Goal: Task Accomplishment & Management: Manage account settings

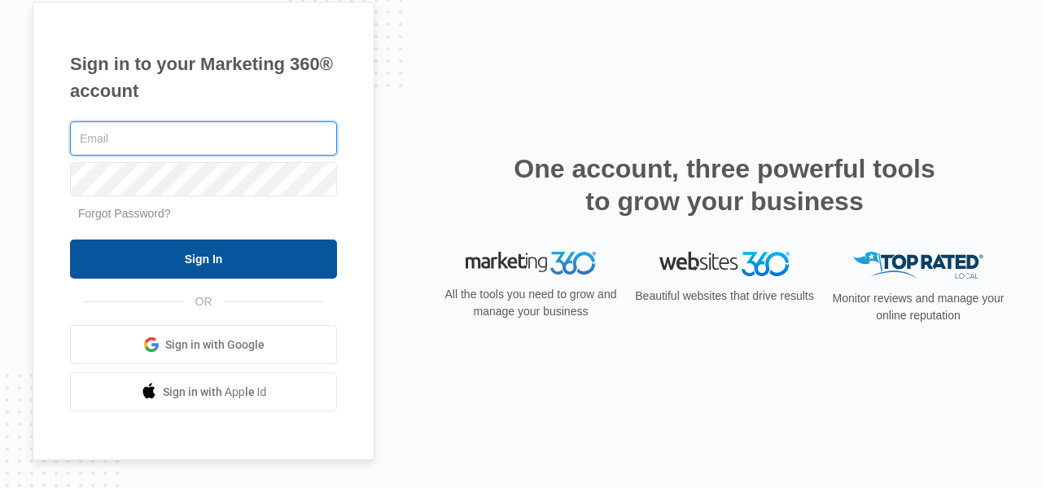
type input "[EMAIL_ADDRESS][DOMAIN_NAME]"
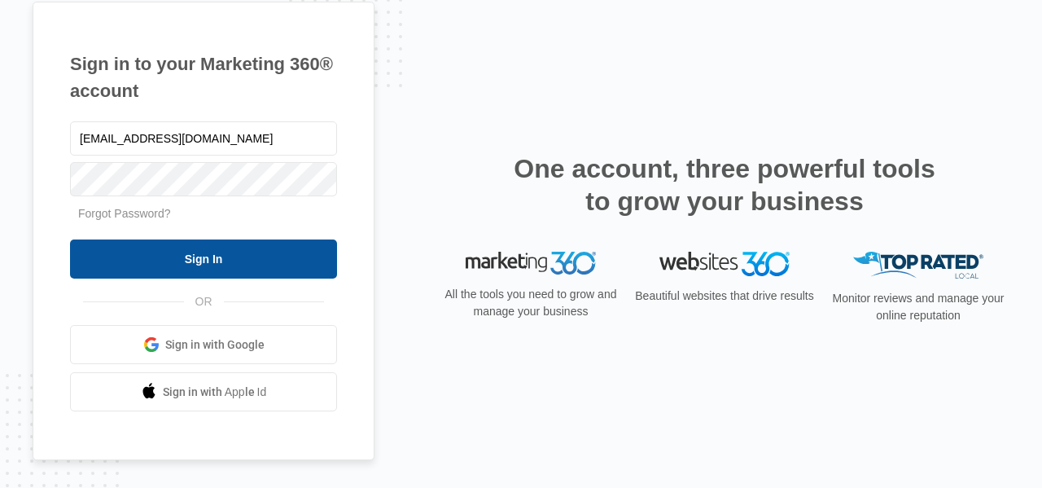
click at [179, 253] on input "Sign In" at bounding box center [203, 258] width 267 height 39
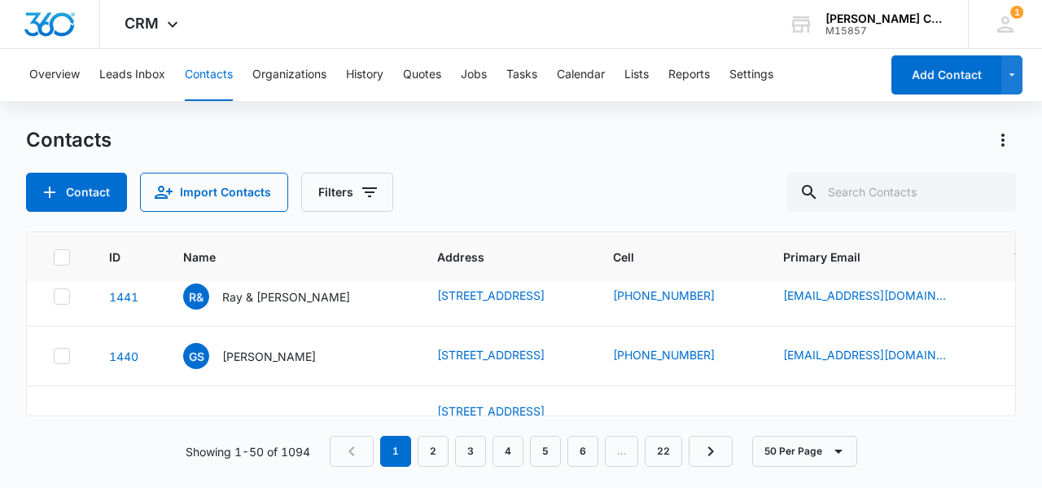
scroll to position [163, 0]
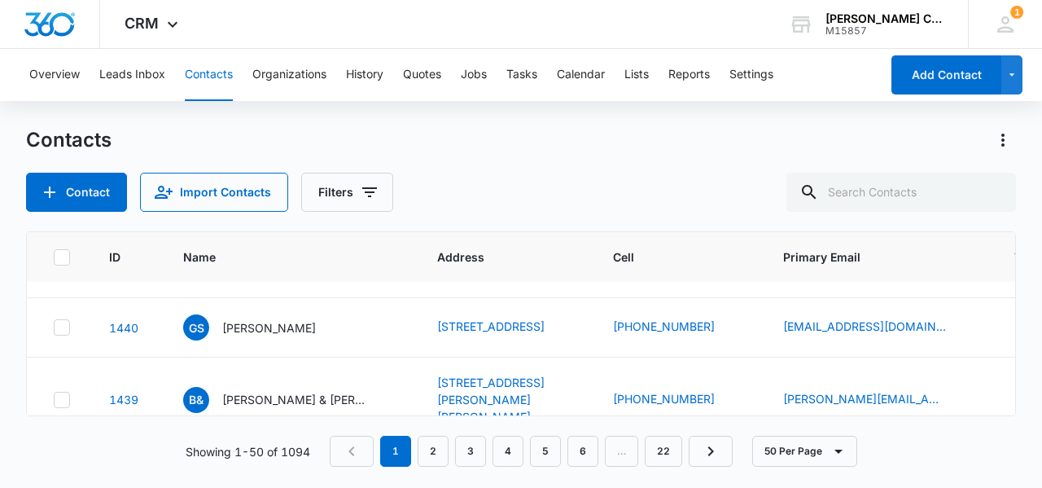
click at [251, 217] on p "Frank Soukup" at bounding box center [269, 208] width 94 height 17
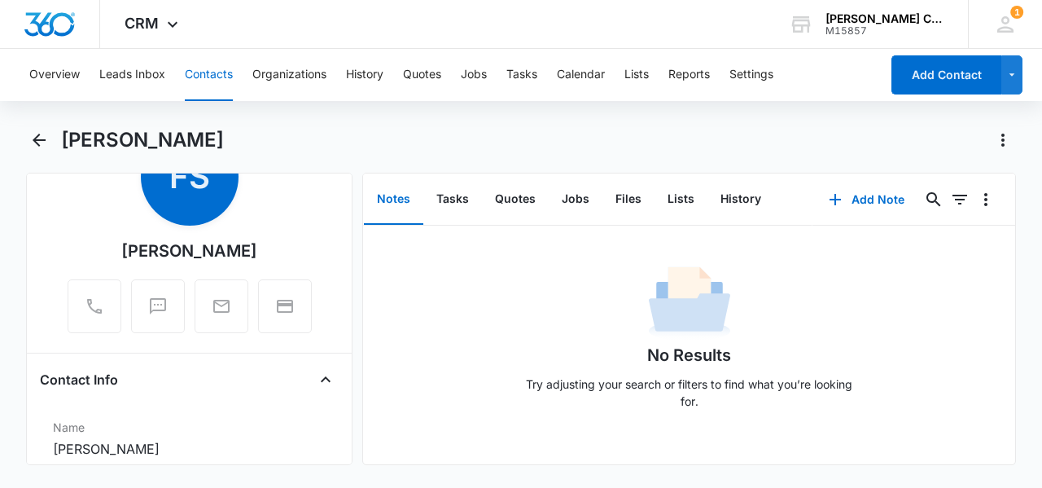
scroll to position [163, 0]
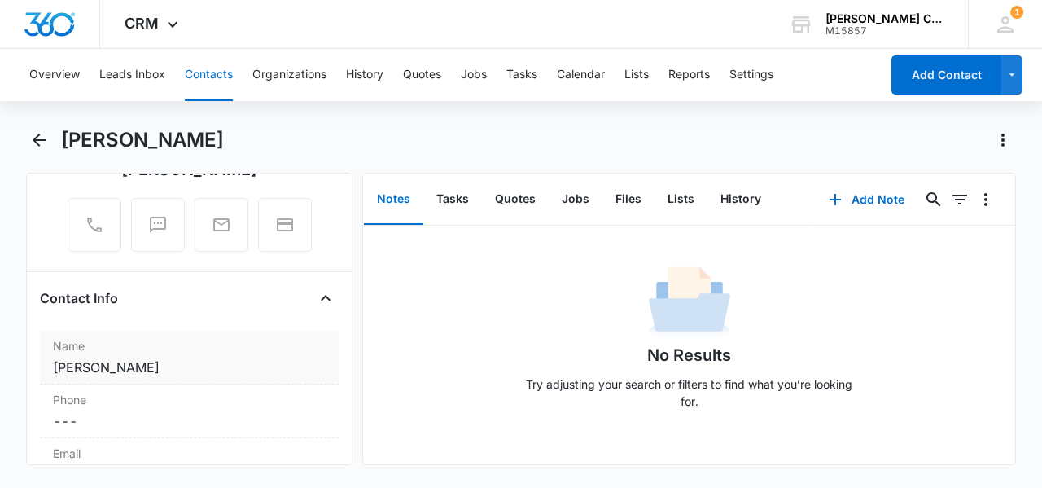
click at [91, 369] on dd "Cancel Save Changes Frank Soukup" at bounding box center [189, 367] width 273 height 20
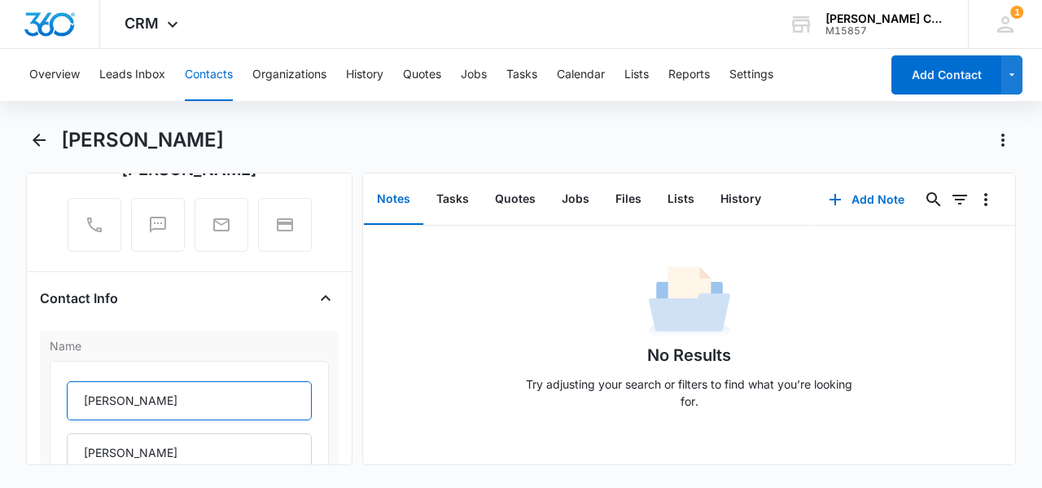
click at [128, 393] on input "Frank" at bounding box center [189, 400] width 245 height 39
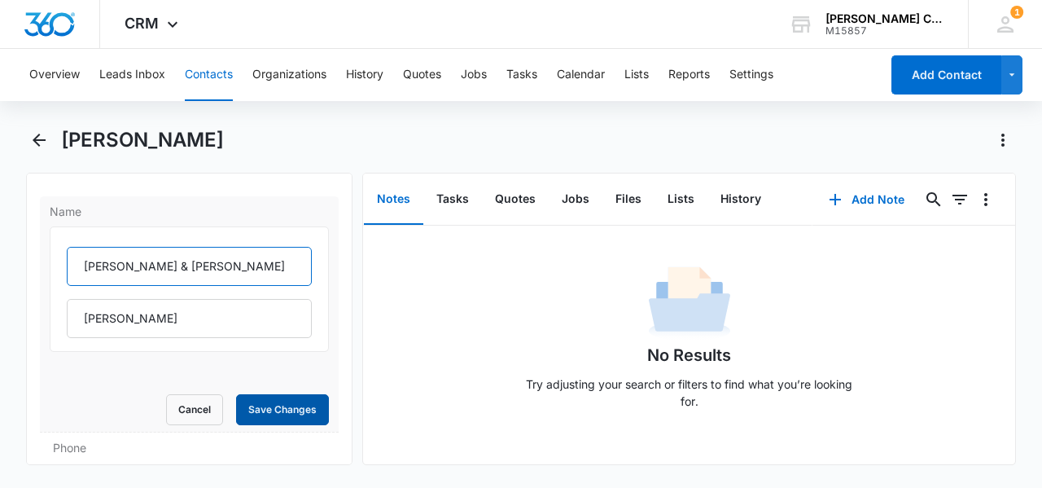
scroll to position [326, 0]
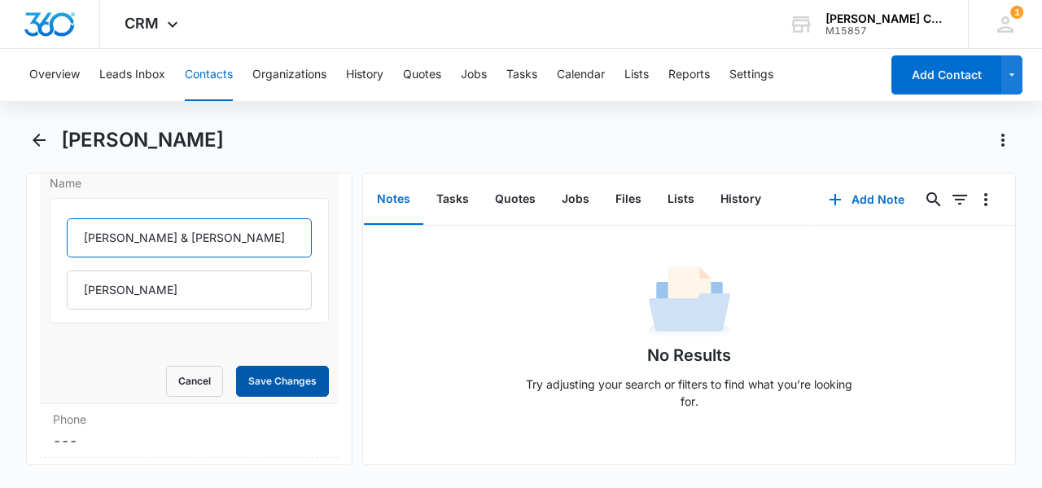
type input "Frank & Linda"
click at [250, 380] on button "Save Changes" at bounding box center [282, 380] width 93 height 31
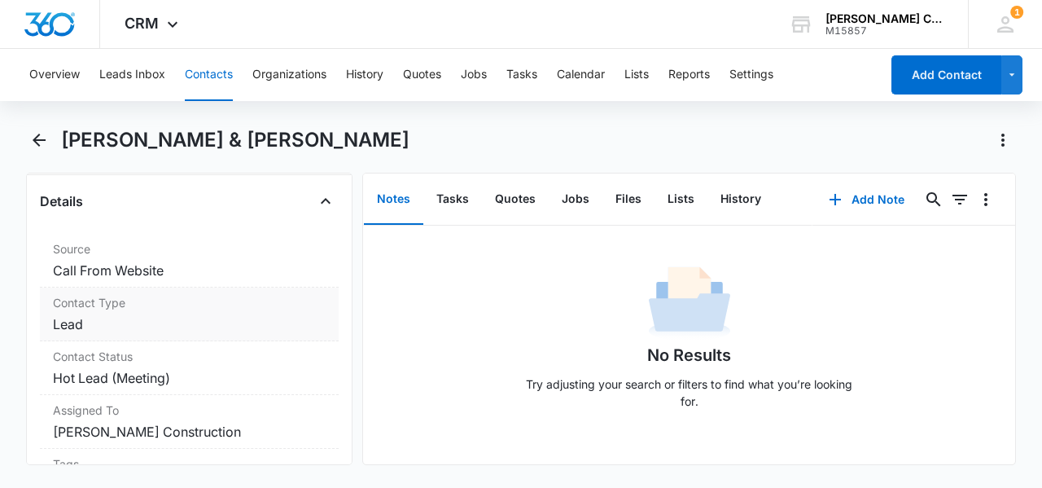
scroll to position [651, 0]
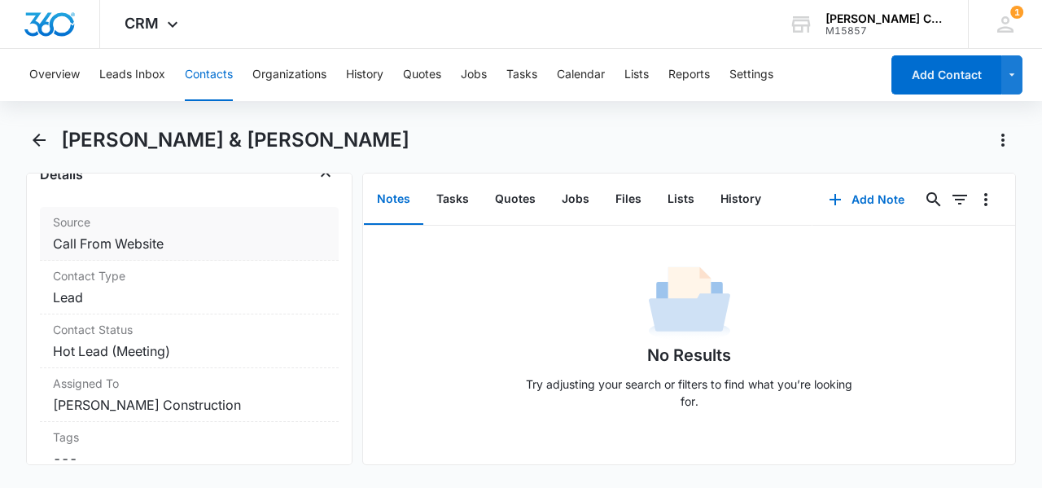
click at [140, 234] on dd "Cancel Save Changes Call From Website" at bounding box center [189, 244] width 273 height 20
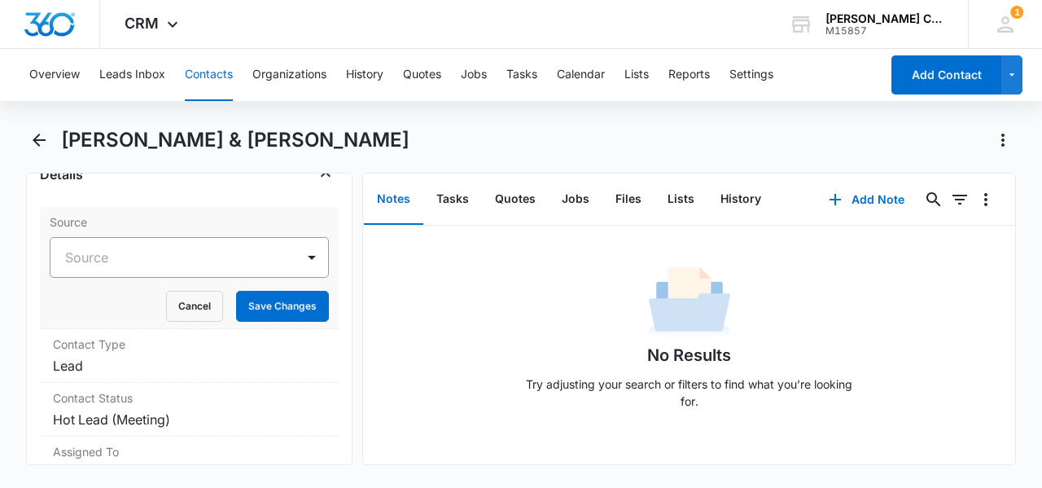
click at [203, 246] on div at bounding box center [169, 257] width 209 height 23
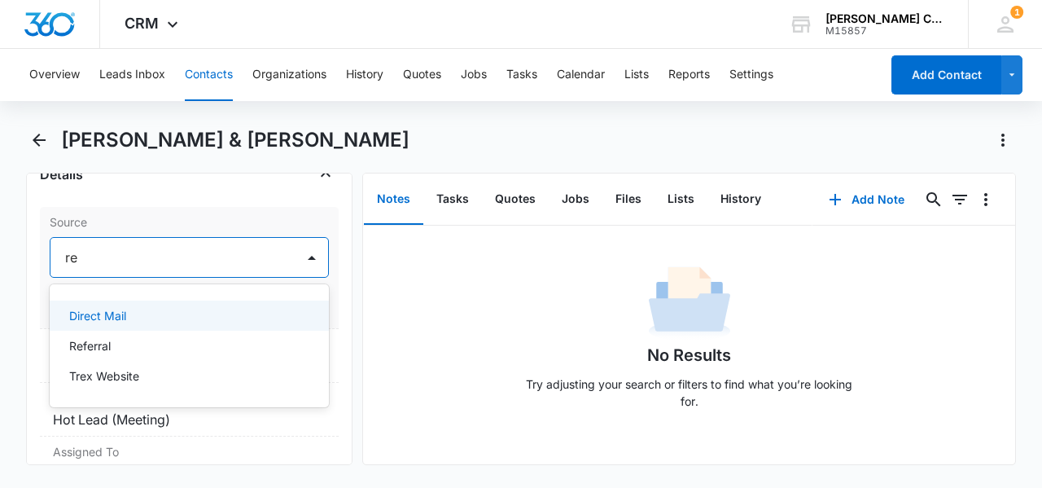
type input "ref"
click at [96, 307] on p "Referral" at bounding box center [90, 315] width 42 height 17
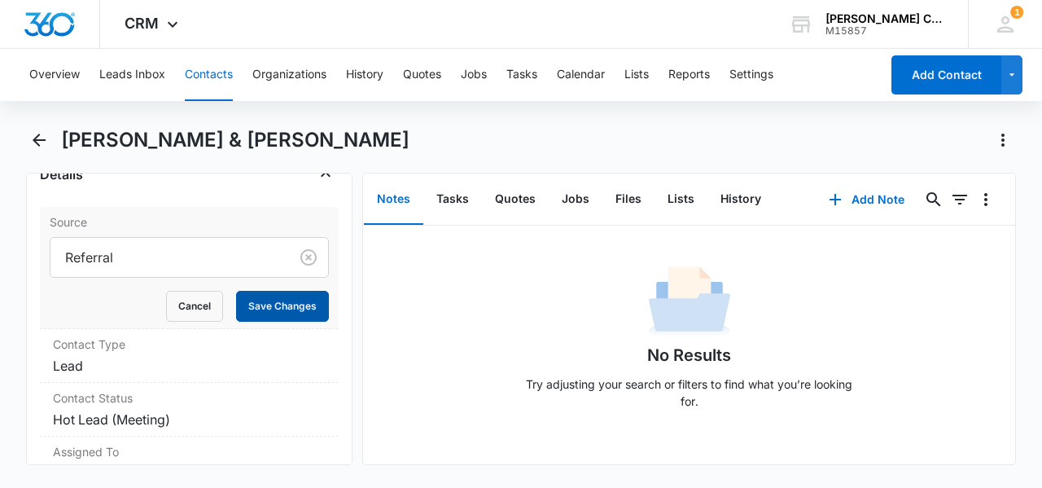
click at [245, 291] on button "Save Changes" at bounding box center [282, 306] width 93 height 31
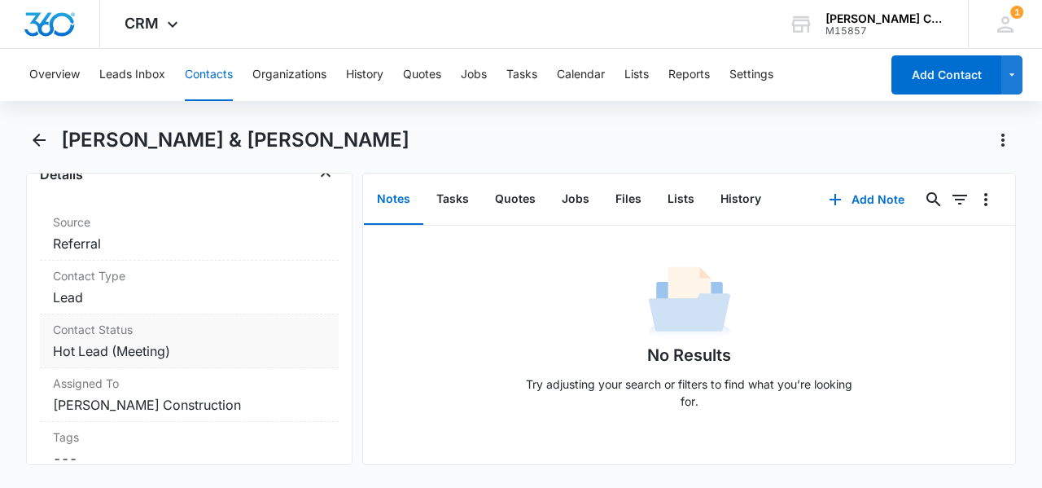
click at [109, 341] on dd "Cancel Save Changes Hot Lead (Meeting)" at bounding box center [189, 351] width 273 height 20
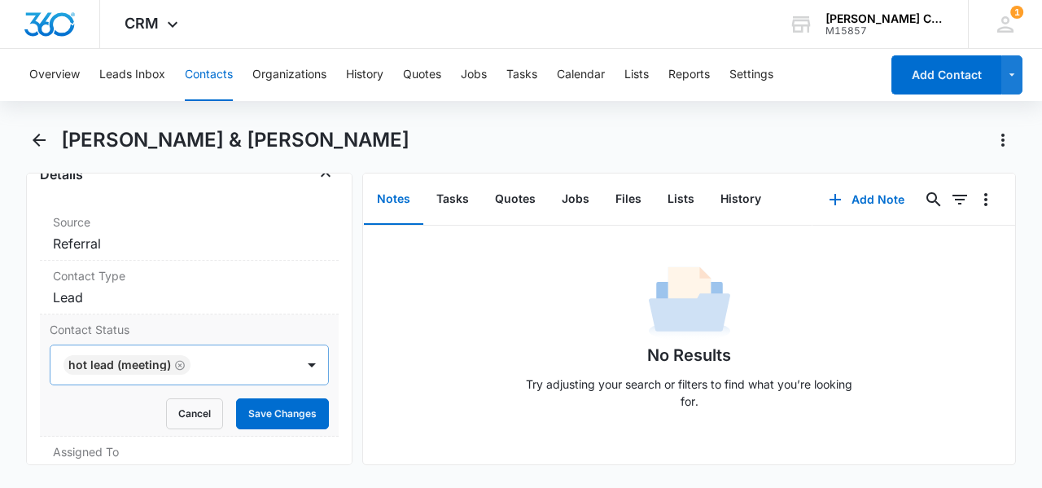
click at [177, 359] on icon "Remove Hot Lead (Meeting)" at bounding box center [179, 365] width 11 height 12
click at [179, 353] on div at bounding box center [169, 364] width 209 height 23
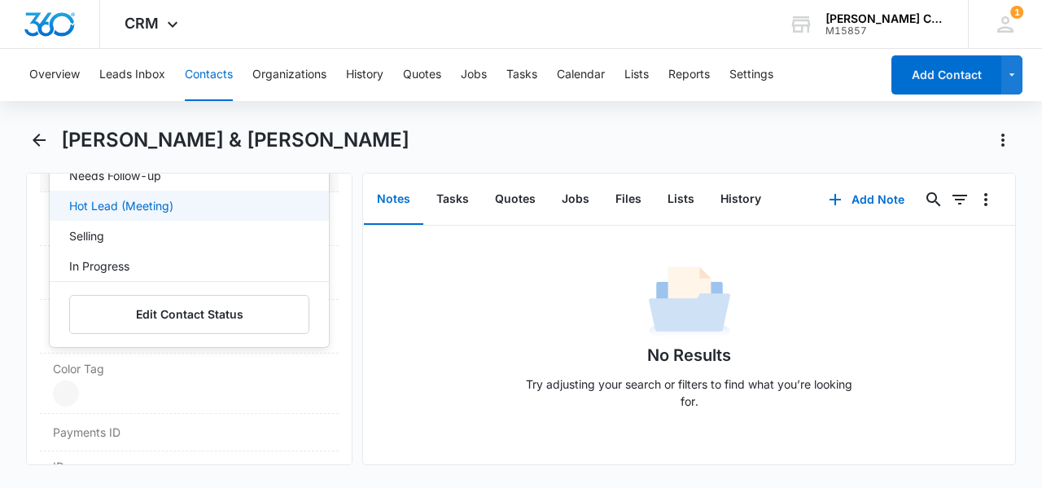
scroll to position [121, 0]
click at [91, 199] on p "Selling" at bounding box center [86, 207] width 35 height 17
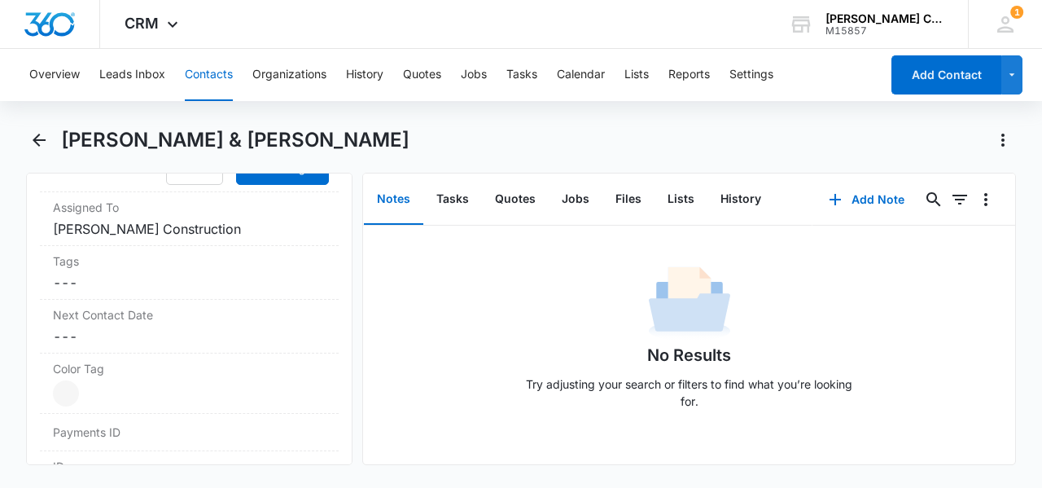
click at [28, 198] on div "Remove F& Frank & Linda Soukup Contact Info Name Cancel Save Changes Frank & Li…" at bounding box center [189, 319] width 326 height 292
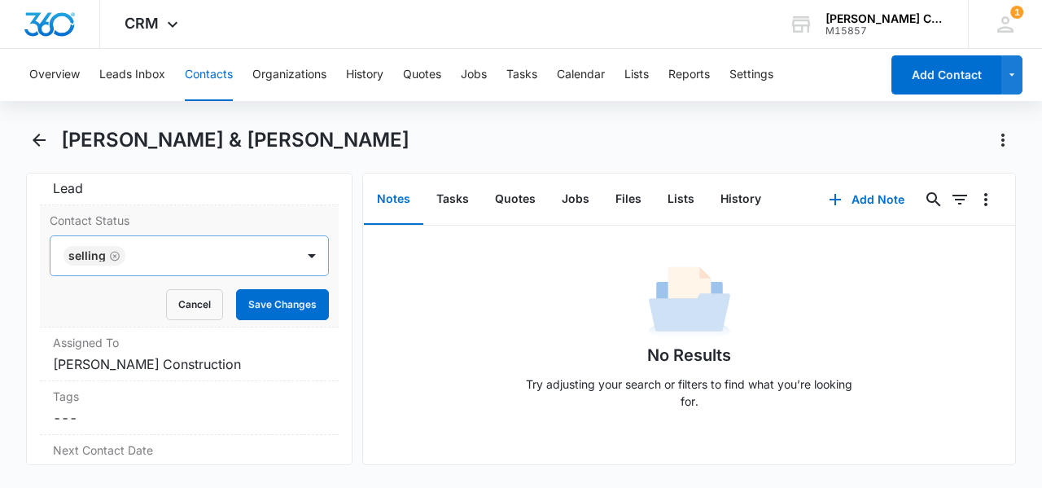
scroll to position [733, 0]
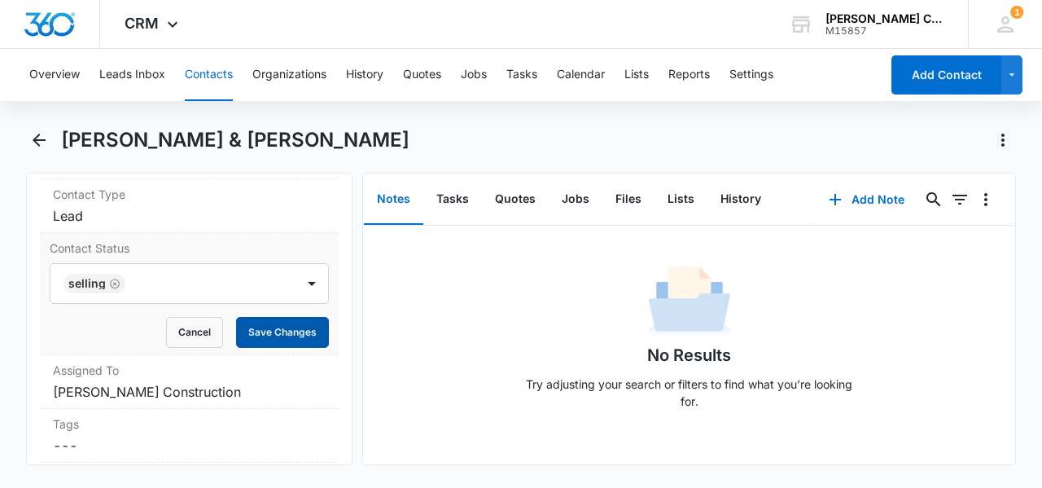
click at [244, 317] on button "Save Changes" at bounding box center [282, 332] width 93 height 31
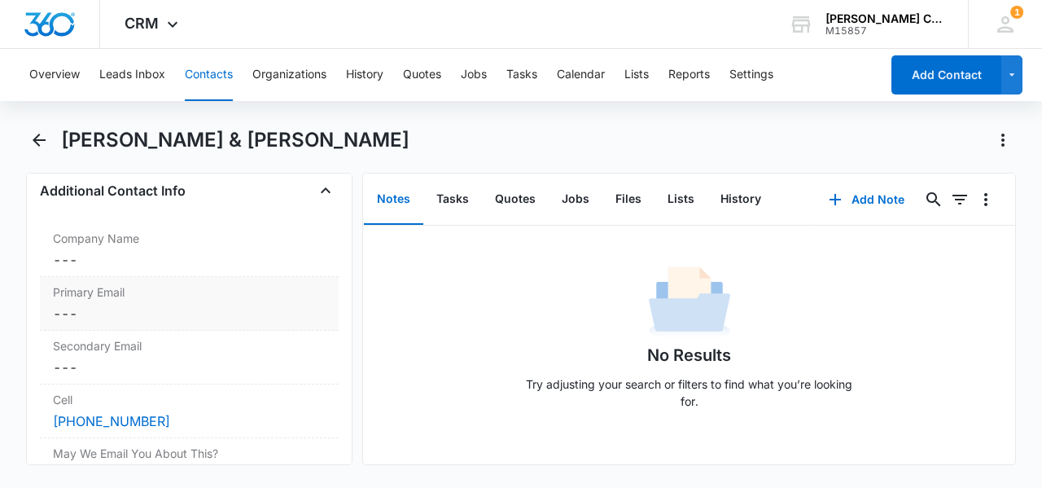
scroll to position [1315, 0]
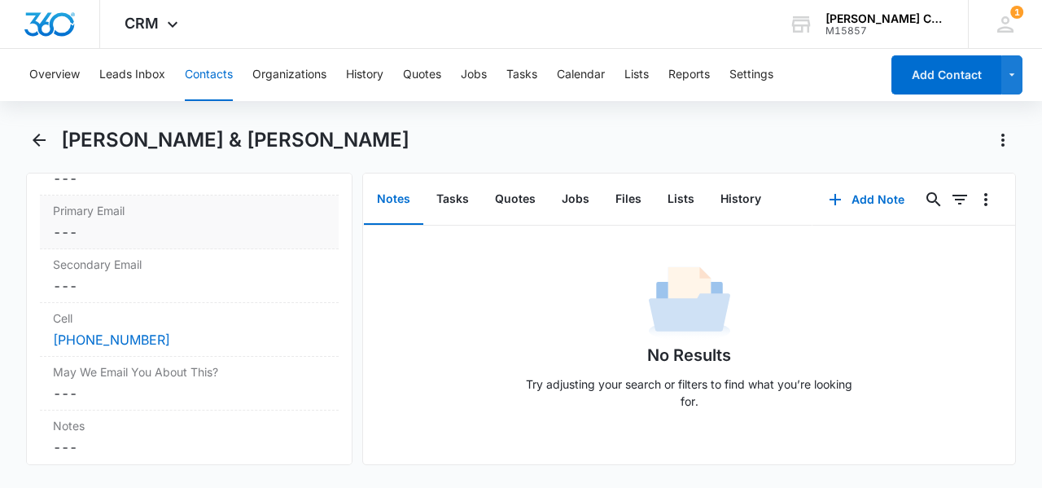
click at [84, 225] on dd "Cancel Save Changes ---" at bounding box center [189, 232] width 273 height 20
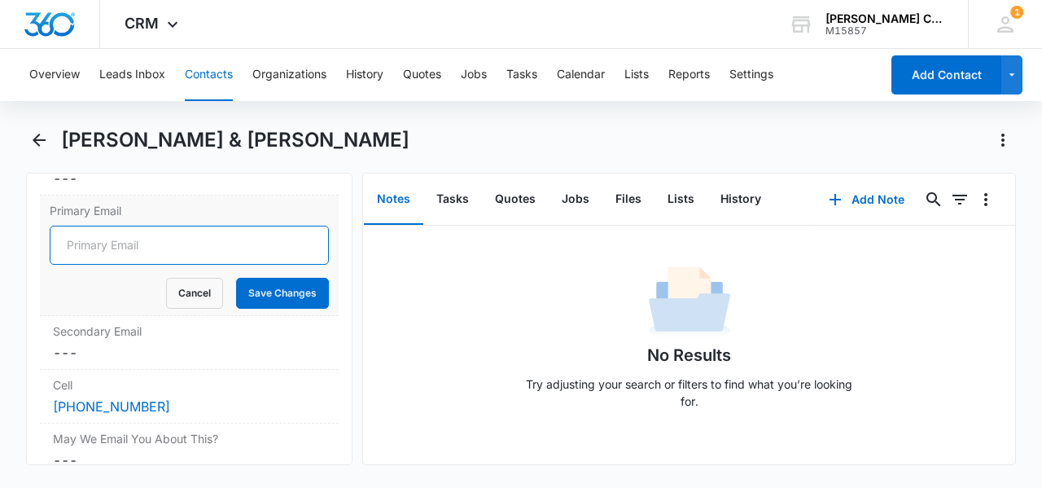
click at [90, 236] on input "Primary Email" at bounding box center [189, 244] width 279 height 39
paste input "fsoukup@comcast.net"
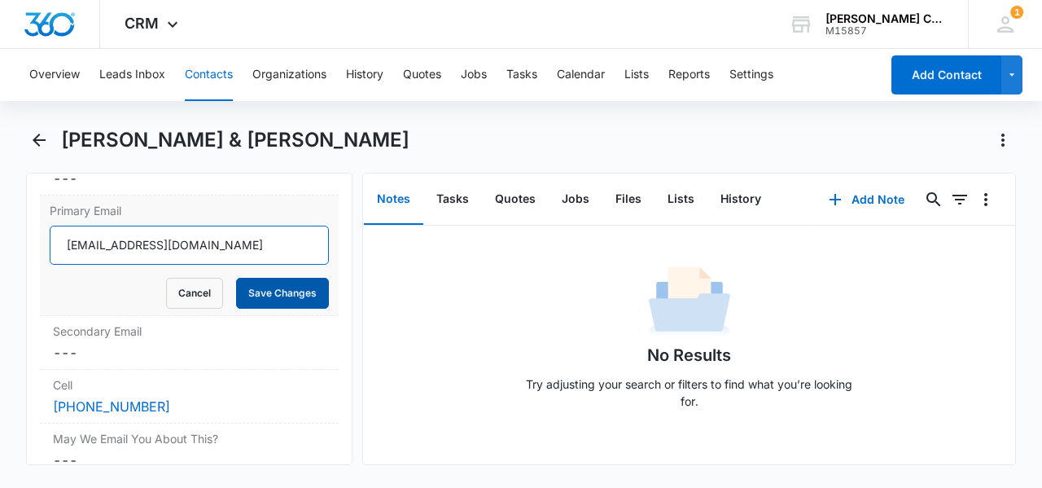
type input "fsoukup@comcast.net"
click at [273, 281] on button "Save Changes" at bounding box center [282, 293] width 93 height 31
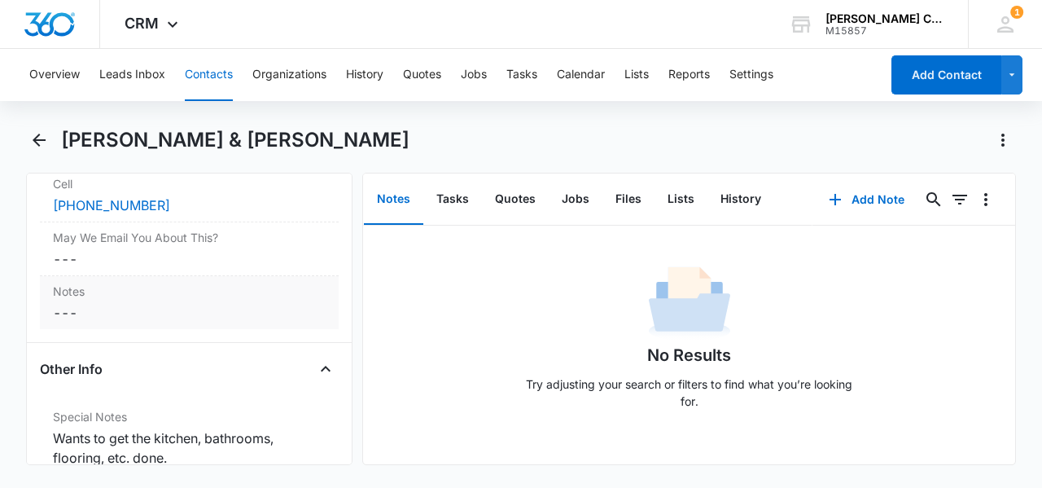
scroll to position [1478, 0]
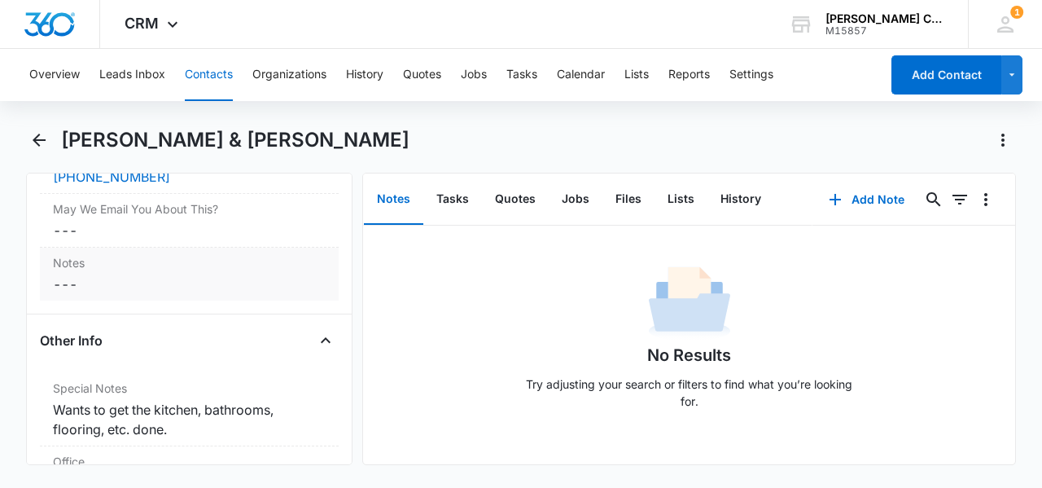
click at [84, 281] on dd "Cancel Save Changes ---" at bounding box center [189, 284] width 273 height 20
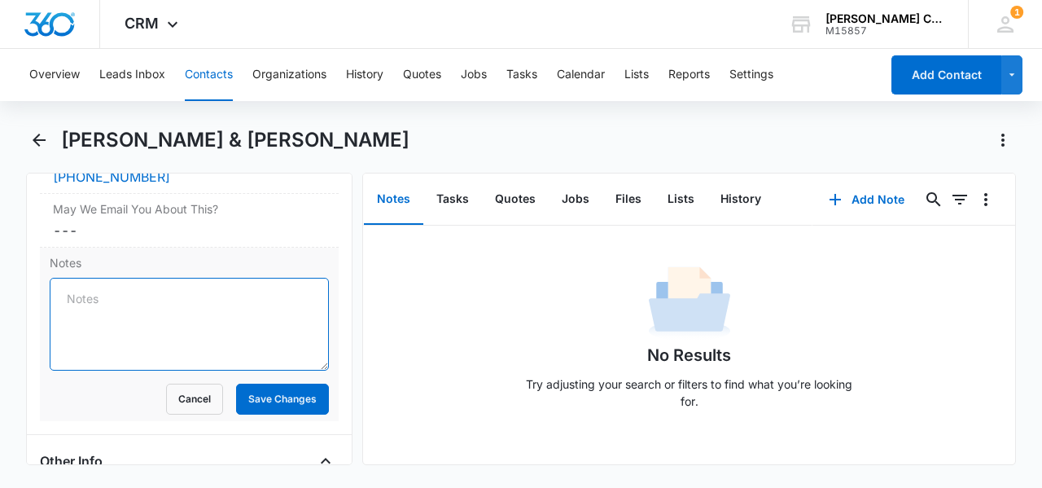
click at [151, 288] on textarea "Notes" at bounding box center [189, 324] width 279 height 93
type textarea "Referral from Schillings"
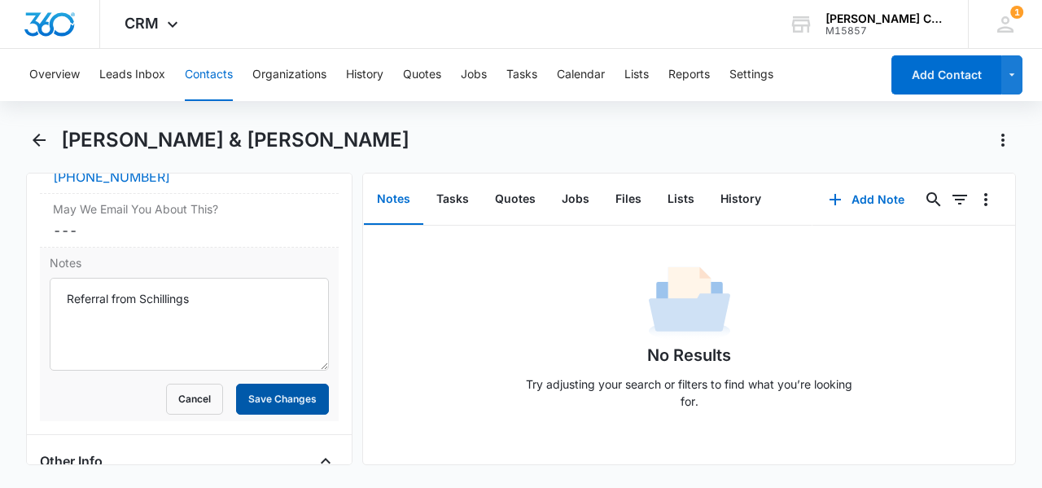
click at [262, 400] on button "Save Changes" at bounding box center [282, 398] width 93 height 31
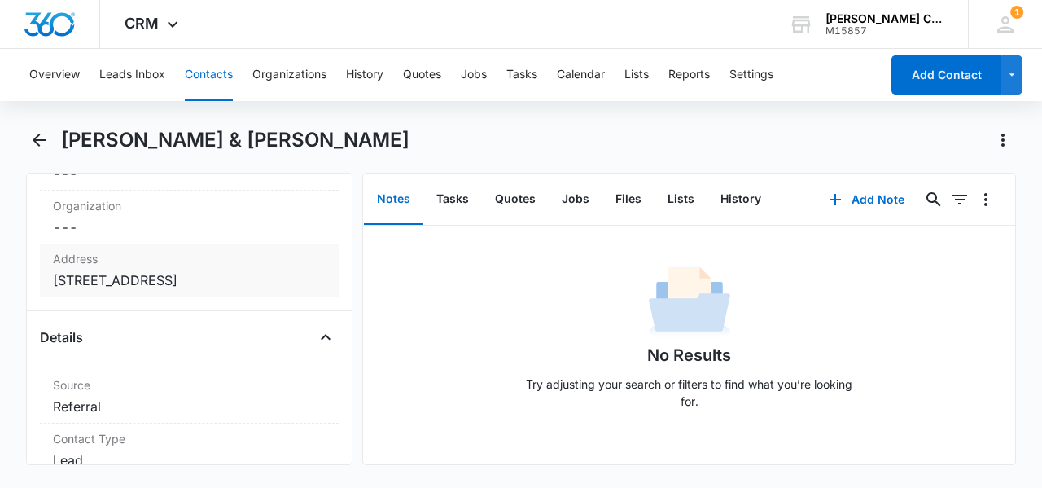
scroll to position [0, 0]
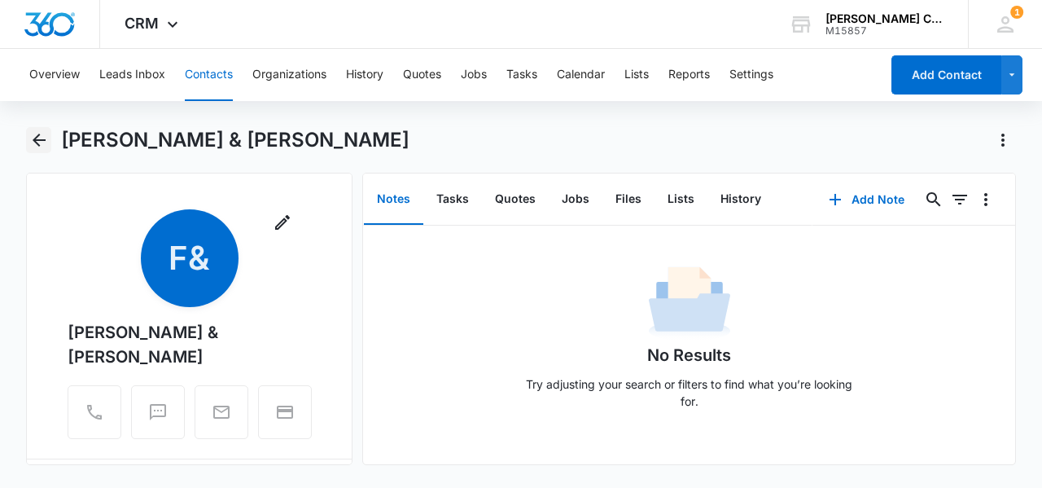
click at [35, 141] on icon "Back" at bounding box center [39, 139] width 13 height 13
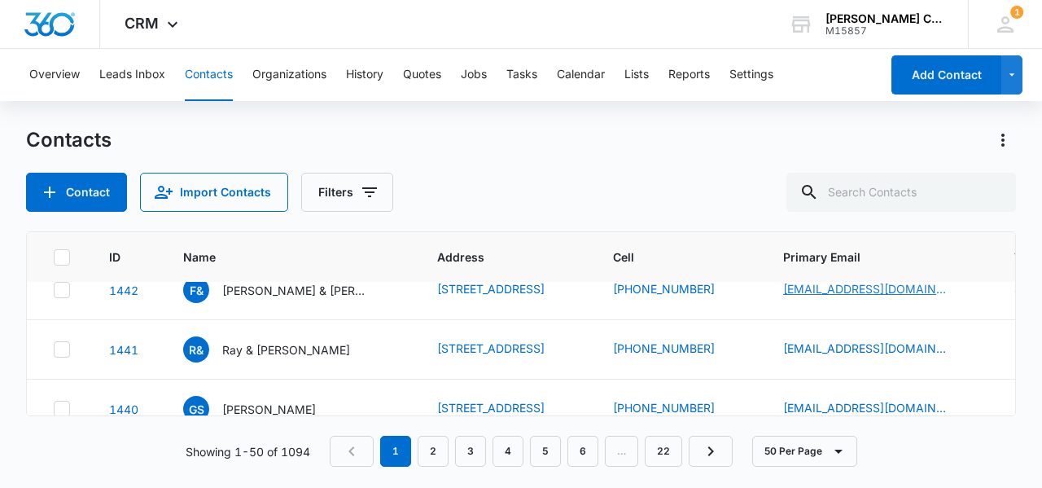
scroll to position [114, 0]
